Goal: Task Accomplishment & Management: Manage account settings

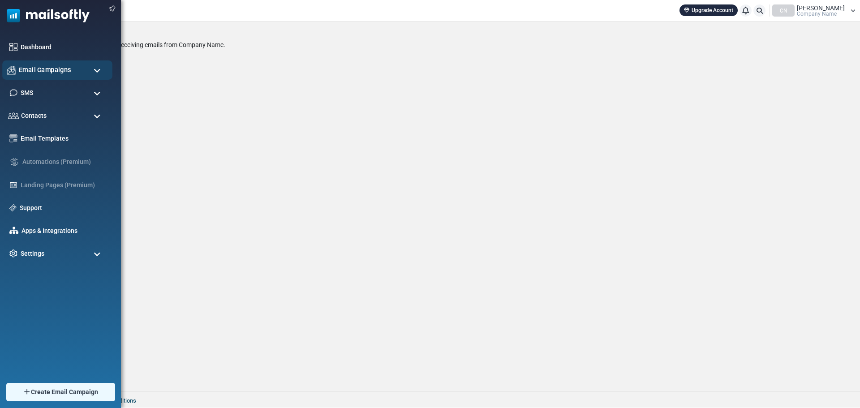
click at [32, 71] on span "Email Campaigns" at bounding box center [45, 70] width 52 height 10
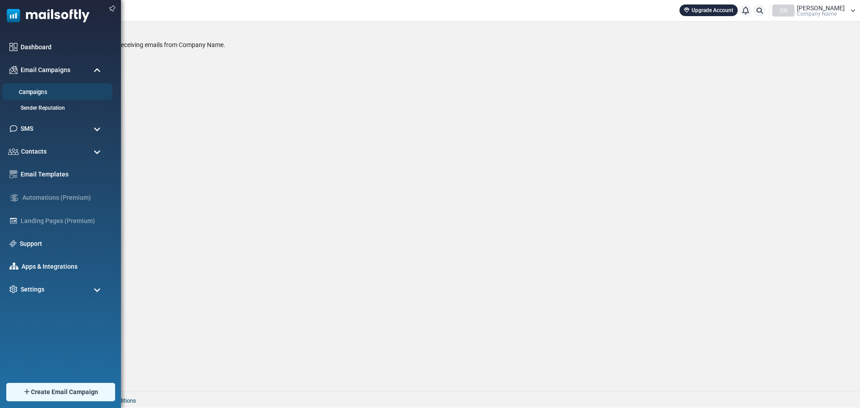
click at [30, 91] on link "Campaigns" at bounding box center [55, 92] width 107 height 9
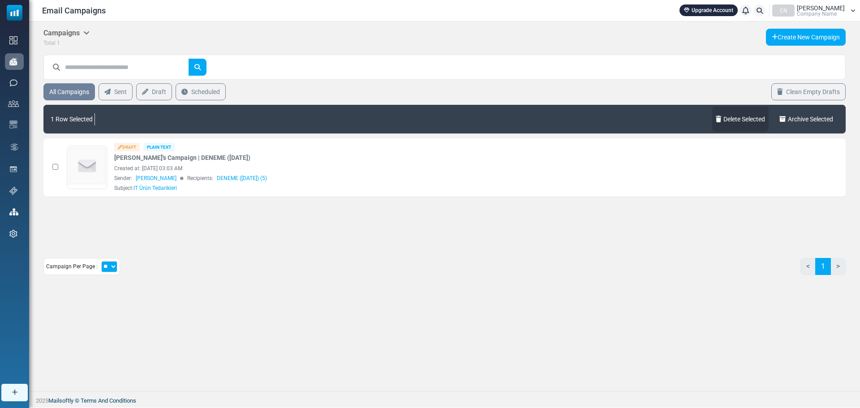
click at [740, 116] on link "Delete Selected" at bounding box center [740, 119] width 56 height 25
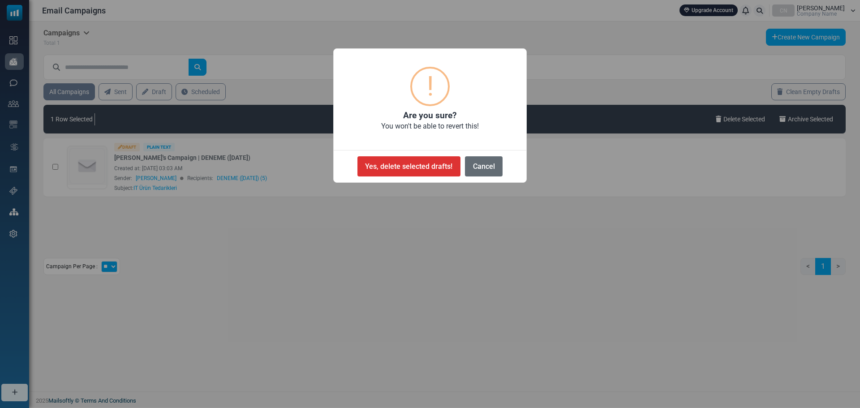
click at [480, 158] on button "Cancel" at bounding box center [484, 166] width 38 height 20
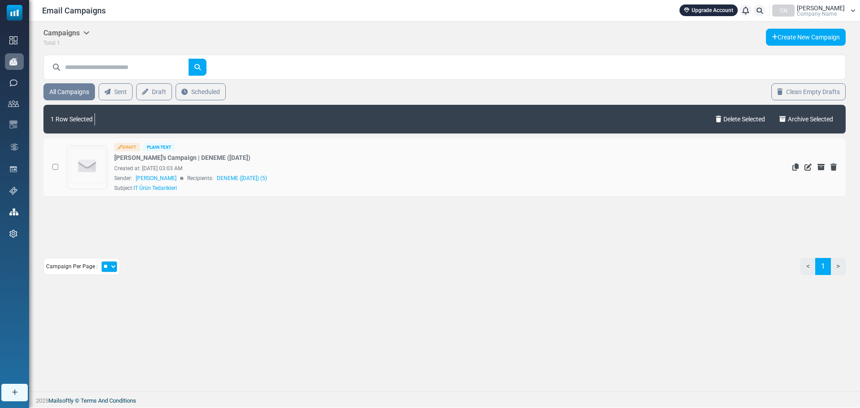
click at [90, 162] on img at bounding box center [87, 166] width 39 height 39
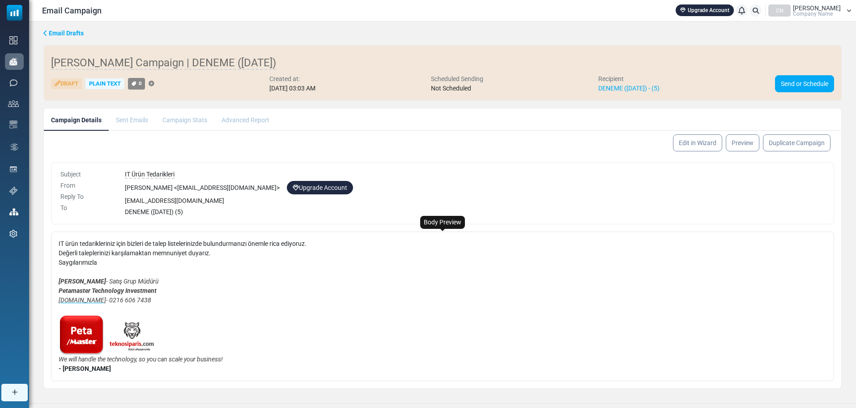
scroll to position [11, 0]
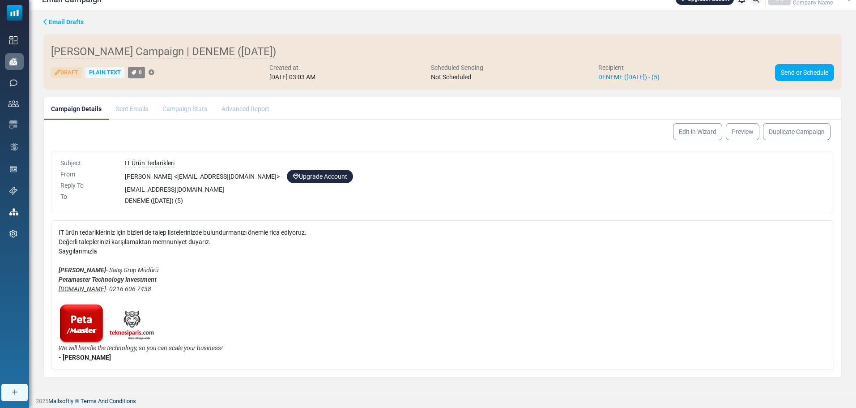
click at [647, 77] on link "DENEME (10/7/2025) - (5)" at bounding box center [629, 76] width 61 height 7
